Goal: Transaction & Acquisition: Obtain resource

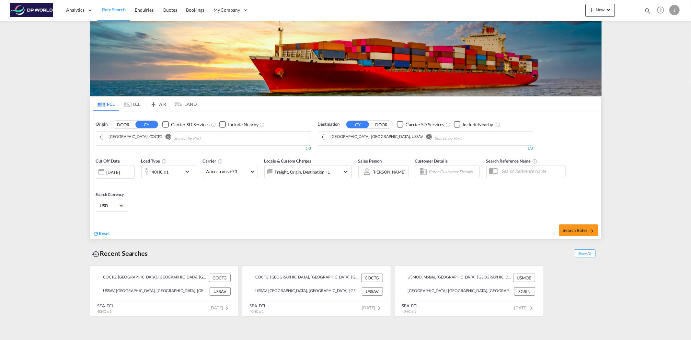
click at [128, 143] on md-chips-wrap "[GEOGRAPHIC_DATA], COCTG" at bounding box center [168, 138] width 139 height 12
click at [165, 138] on md-icon "Remove" at bounding box center [167, 136] width 5 height 5
click at [108, 136] on body "Analytics Reports Dashboard Rate Search Enquiries Quotes Bookings" at bounding box center [345, 170] width 691 height 340
drag, startPoint x: 153, startPoint y: 138, endPoint x: 13, endPoint y: 121, distance: 141.2
click at [122, 140] on body "Analytics Reports Dashboard Rate Search Enquiries Quotes Bookings" at bounding box center [345, 170] width 691 height 340
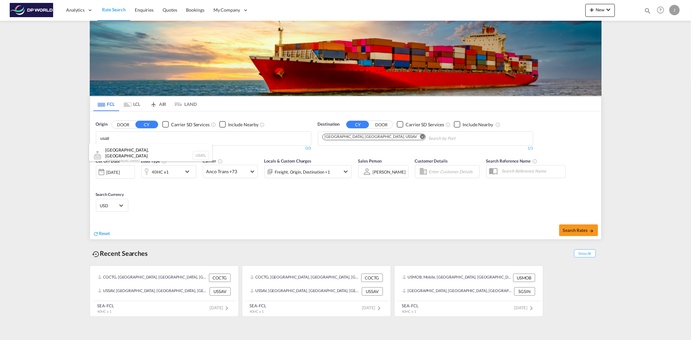
type input "usatl"
click at [134, 150] on div "[GEOGRAPHIC_DATA], [GEOGRAPHIC_DATA] [GEOGRAPHIC_DATA] USATL" at bounding box center [150, 155] width 123 height 23
click at [422, 138] on button "Remove" at bounding box center [427, 137] width 10 height 6
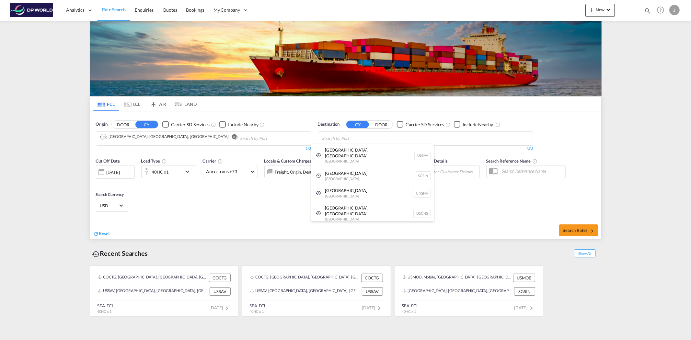
click at [364, 144] on div "[GEOGRAPHIC_DATA], [GEOGRAPHIC_DATA] [GEOGRAPHIC_DATA] USSAV" at bounding box center [372, 155] width 123 height 23
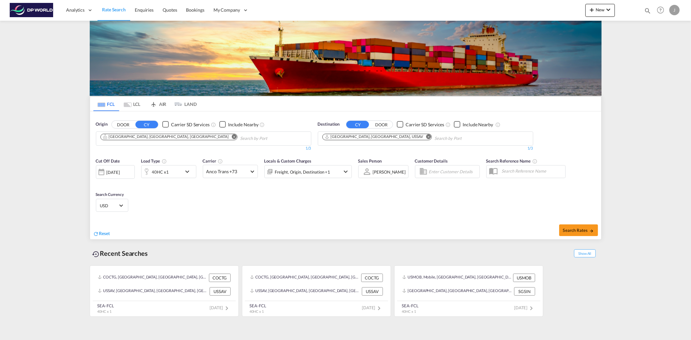
click at [426, 135] on md-icon "Remove" at bounding box center [428, 136] width 5 height 5
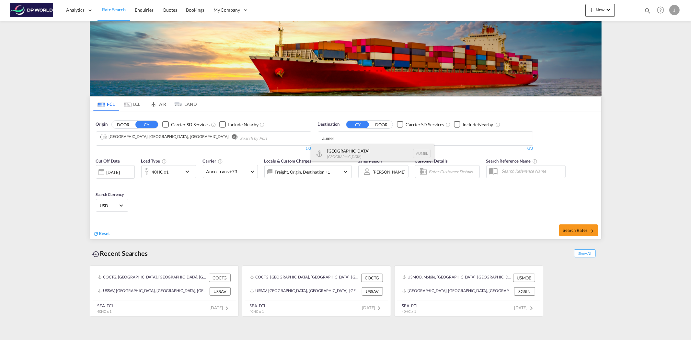
type input "aumel"
click at [352, 150] on div "[GEOGRAPHIC_DATA] [GEOGRAPHIC_DATA] AUMEL" at bounding box center [372, 153] width 123 height 19
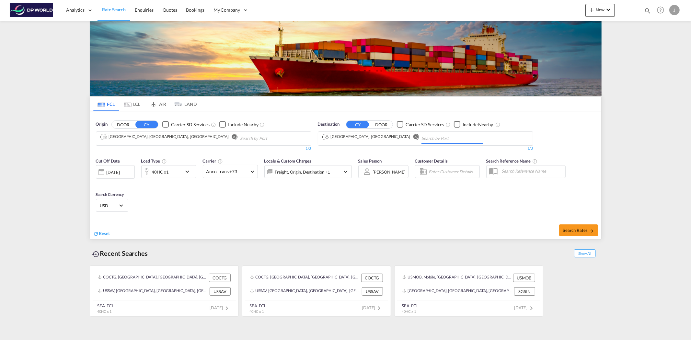
drag, startPoint x: 573, startPoint y: 226, endPoint x: 26, endPoint y: 270, distance: 549.0
click at [570, 241] on div "Recent Searches Show All COCTG, [GEOGRAPHIC_DATA], [GEOGRAPHIC_DATA], [GEOGRAPH…" at bounding box center [346, 278] width 512 height 77
click at [572, 233] on button "Search Rates" at bounding box center [578, 230] width 39 height 12
type input "USATL to AUMEL / [DATE]"
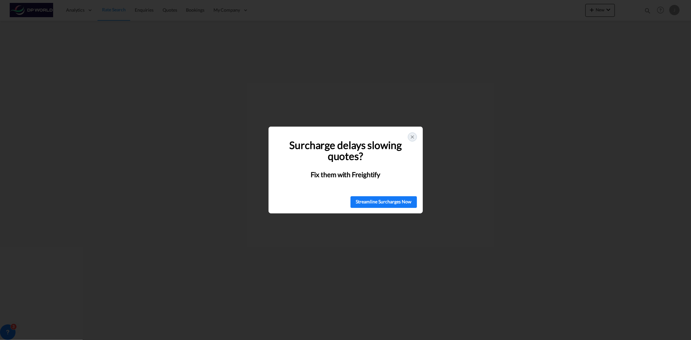
click at [410, 138] on icon at bounding box center [412, 136] width 5 height 5
